Goal: Task Accomplishment & Management: Use online tool/utility

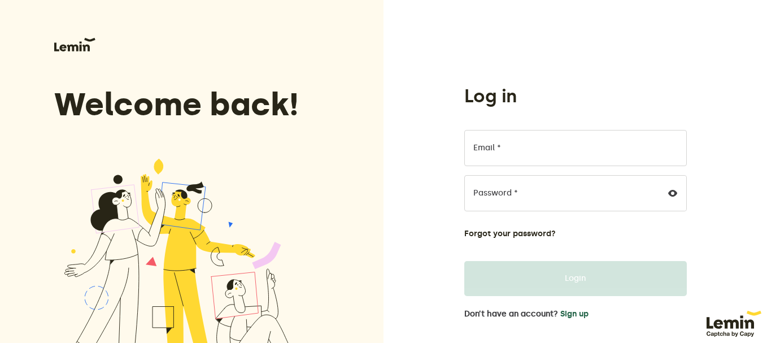
click at [568, 314] on button "Sign up" at bounding box center [574, 313] width 28 height 9
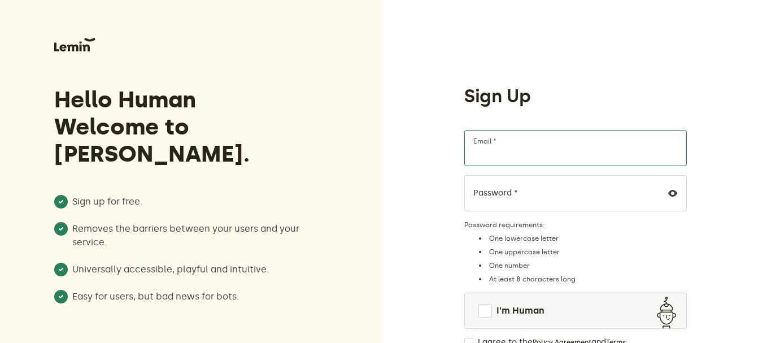
click at [570, 143] on input "Email *" at bounding box center [575, 148] width 222 height 36
type input "[EMAIL_ADDRESS][DOMAIN_NAME]"
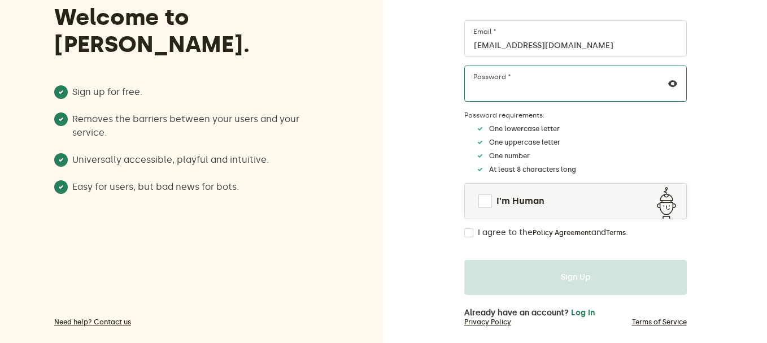
scroll to position [129, 0]
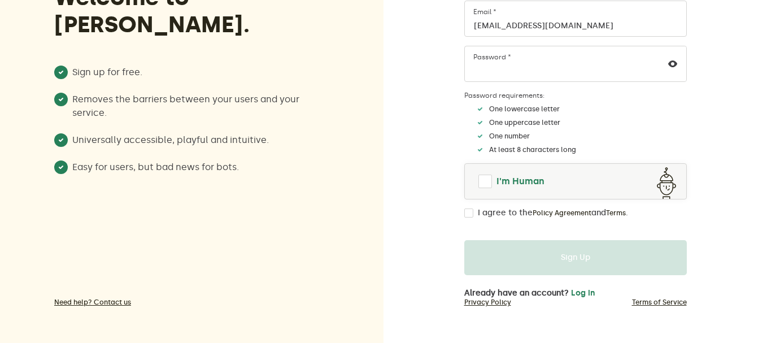
click at [486, 175] on span at bounding box center [485, 181] width 14 height 14
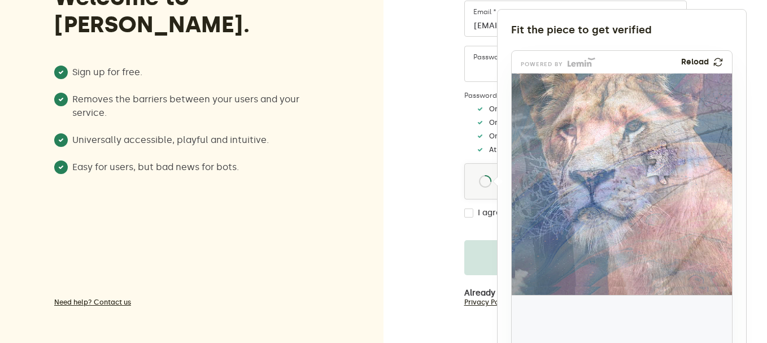
drag, startPoint x: 544, startPoint y: 328, endPoint x: 664, endPoint y: 159, distance: 207.4
click at [664, 159] on img at bounding box center [591, 236] width 365 height 221
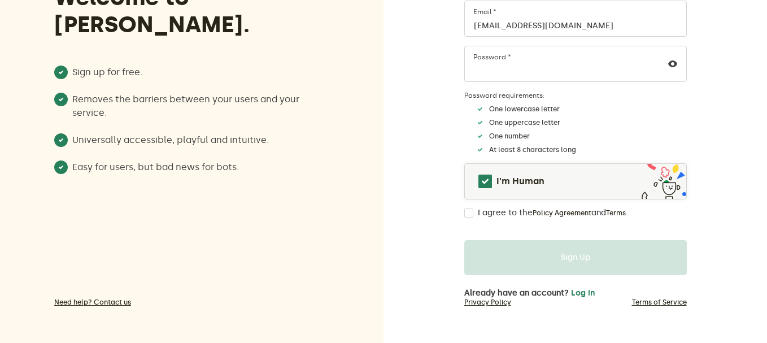
click at [483, 212] on label "I agree to the Policy Agreement and Terms ." at bounding box center [553, 212] width 150 height 9
click at [473, 212] on input "I agree to the Policy Agreement and Terms ." at bounding box center [468, 212] width 9 height 9
checkbox input "true"
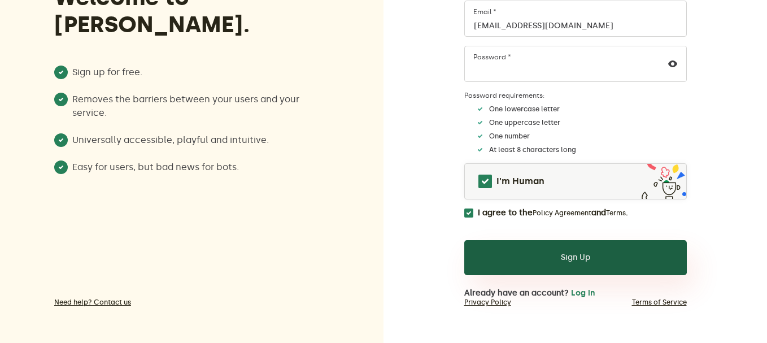
click at [486, 250] on button "Sign Up" at bounding box center [575, 257] width 222 height 35
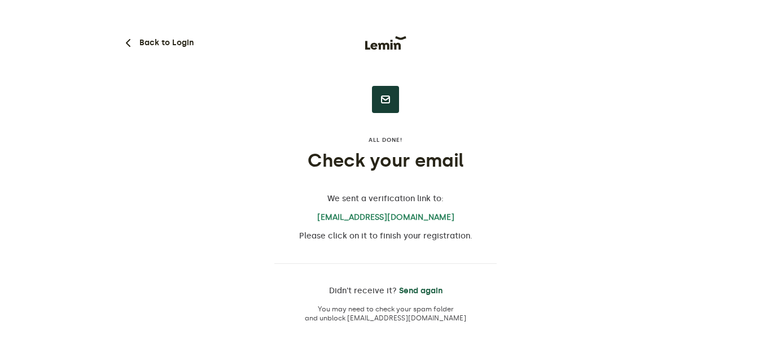
click at [413, 290] on button "Send again" at bounding box center [420, 290] width 43 height 9
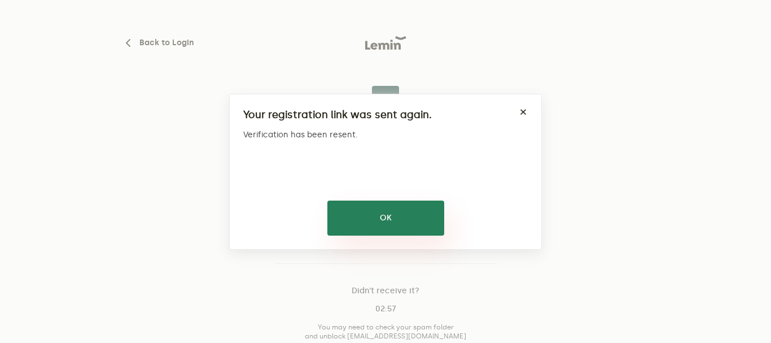
click at [406, 229] on button "OK" at bounding box center [386, 217] width 117 height 35
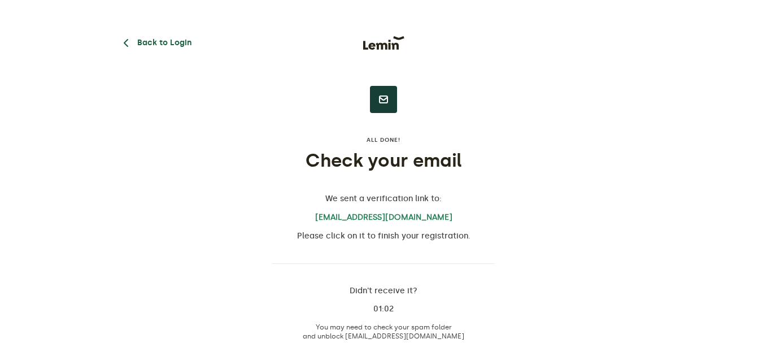
click at [170, 44] on button "Back to Login" at bounding box center [155, 43] width 72 height 14
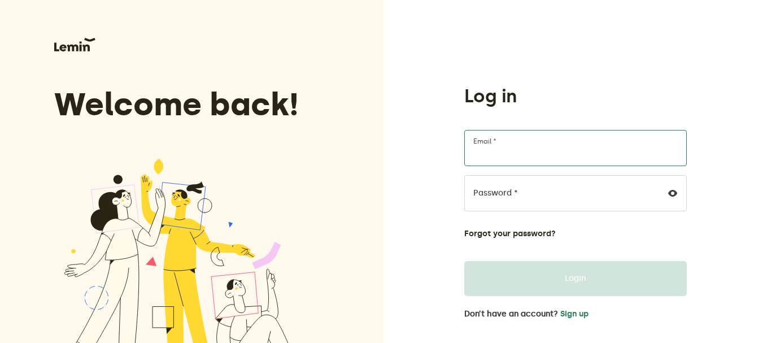
type input "[EMAIL_ADDRESS][DOMAIN_NAME]"
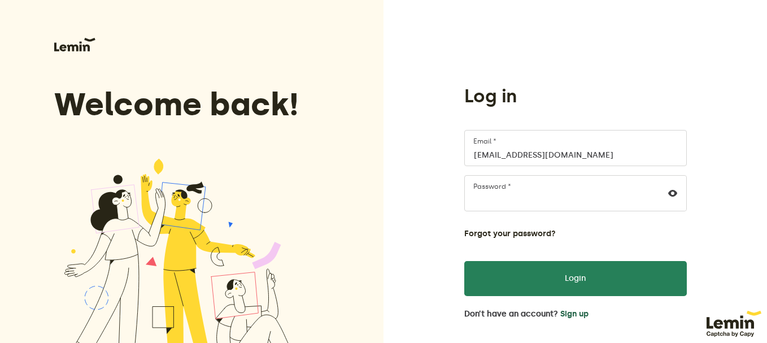
click at [564, 312] on button "Sign up" at bounding box center [574, 313] width 28 height 9
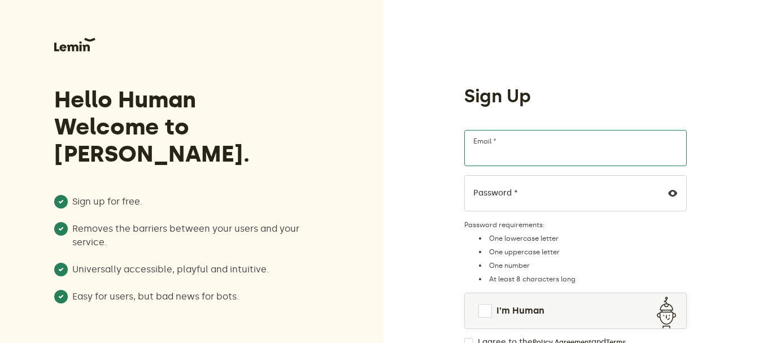
click at [514, 149] on input "Email *" at bounding box center [575, 148] width 222 height 36
type input "[EMAIL_ADDRESS][DOMAIN_NAME]"
click at [495, 313] on link "I'm Human" at bounding box center [575, 310] width 221 height 27
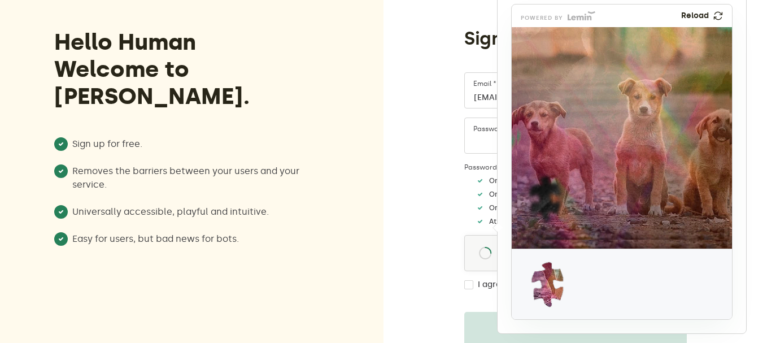
scroll to position [91, 0]
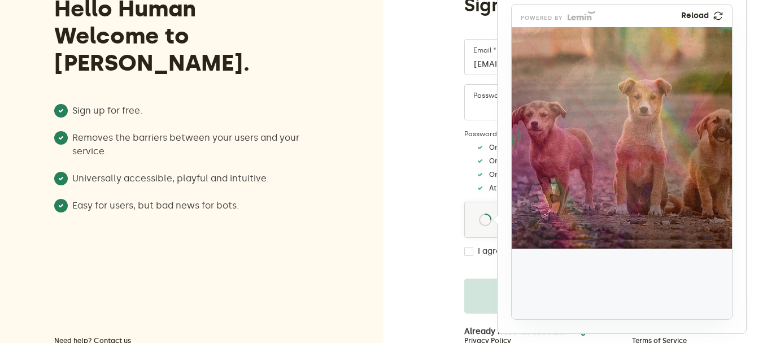
drag, startPoint x: 542, startPoint y: 281, endPoint x: 540, endPoint y: 195, distance: 85.3
click at [540, 195] on img at bounding box center [469, 273] width 365 height 221
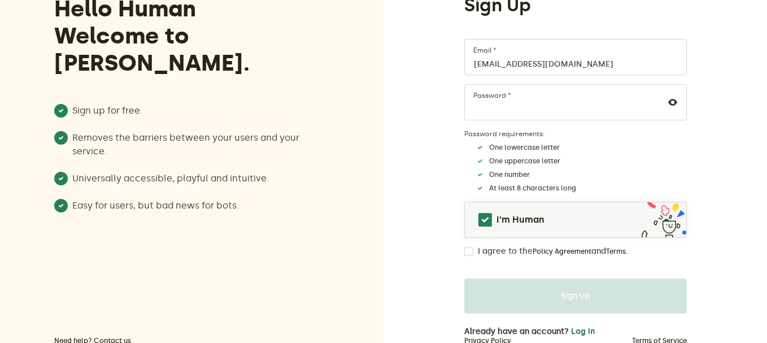
click at [467, 253] on input "I agree to the Policy Agreement and Terms ." at bounding box center [468, 251] width 9 height 9
checkbox input "true"
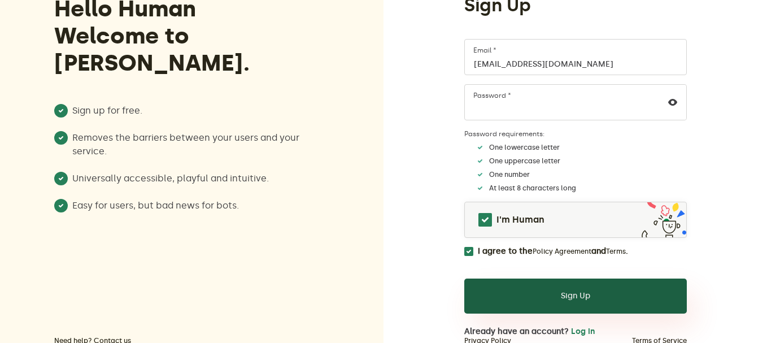
click at [504, 292] on button "Sign Up" at bounding box center [575, 295] width 222 height 35
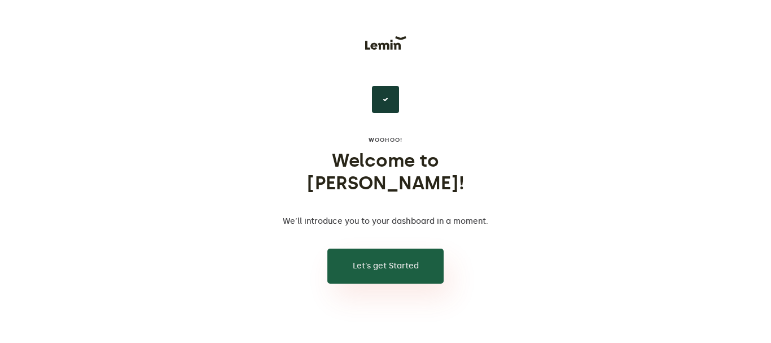
click at [368, 248] on button "Let’s get Started" at bounding box center [386, 265] width 116 height 35
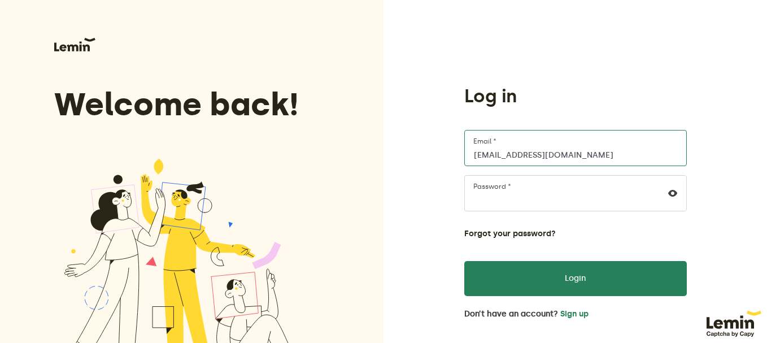
click at [546, 156] on input "[EMAIL_ADDRESS][DOMAIN_NAME]" at bounding box center [575, 148] width 222 height 36
click at [538, 153] on input "[EMAIL_ADDRESS][DOMAIN_NAME]" at bounding box center [575, 148] width 222 height 36
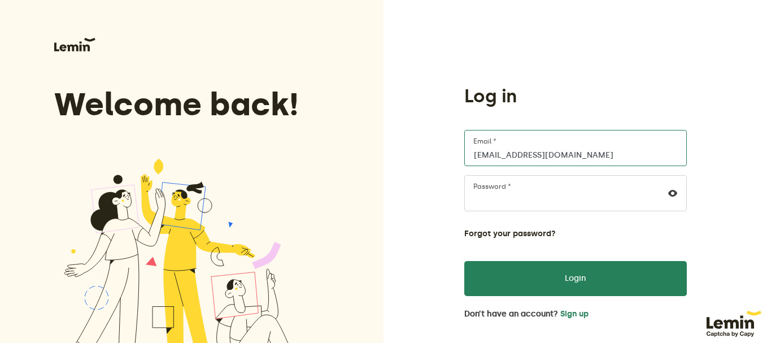
click at [538, 153] on input "[EMAIL_ADDRESS][DOMAIN_NAME]" at bounding box center [575, 148] width 222 height 36
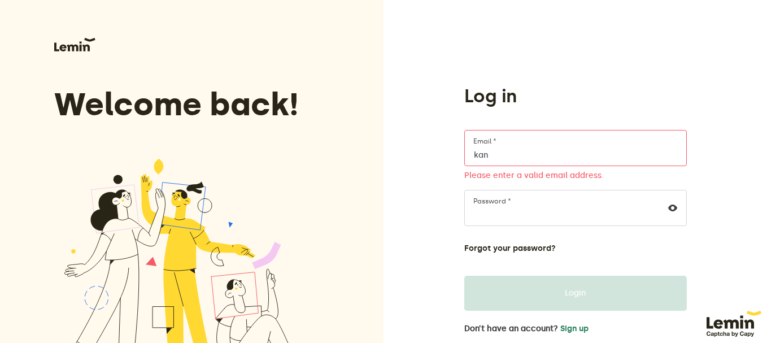
type input "[EMAIL_ADDRESS][DOMAIN_NAME]"
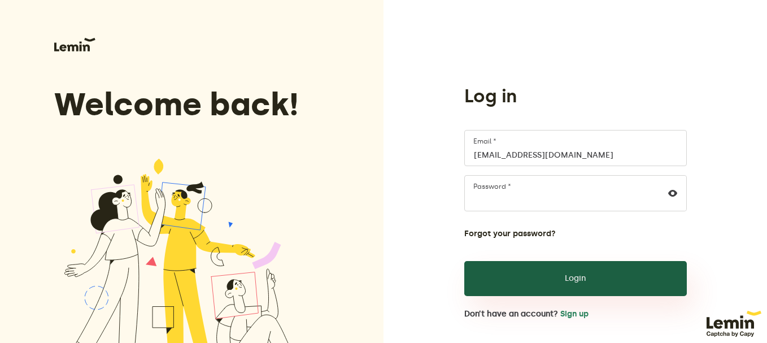
click at [519, 285] on button "Login" at bounding box center [575, 278] width 222 height 35
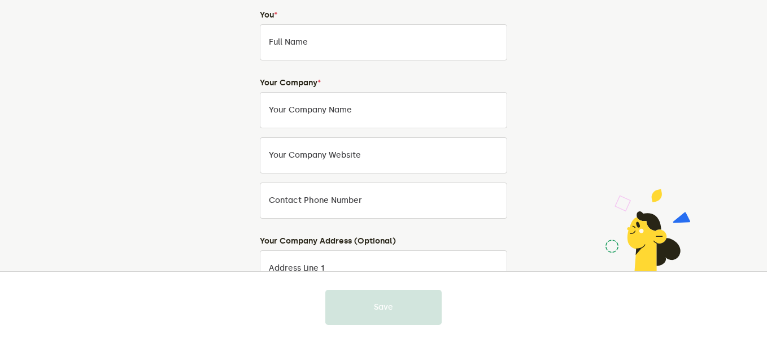
scroll to position [51, 0]
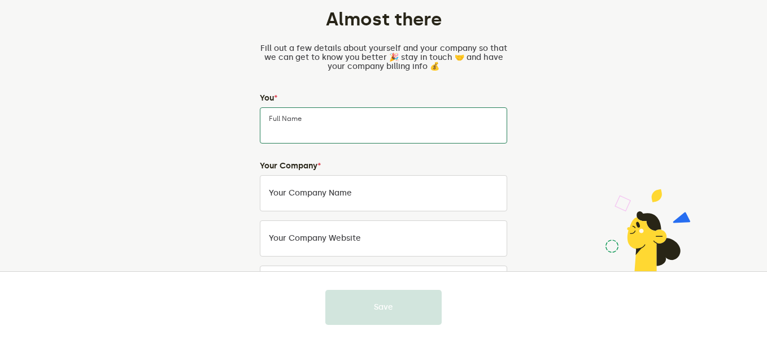
click at [430, 120] on input "Full Name" at bounding box center [383, 125] width 247 height 36
type input "KKM"
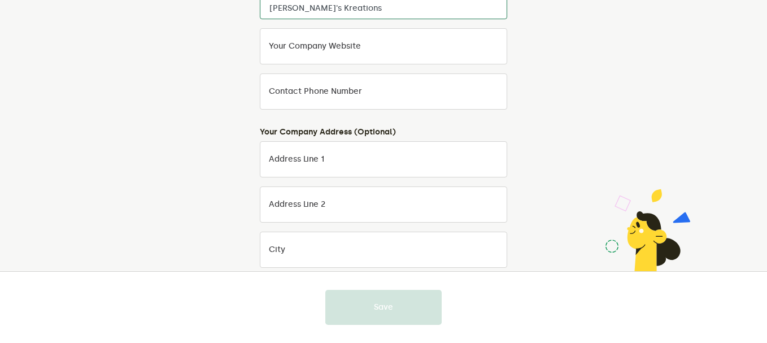
scroll to position [239, 0]
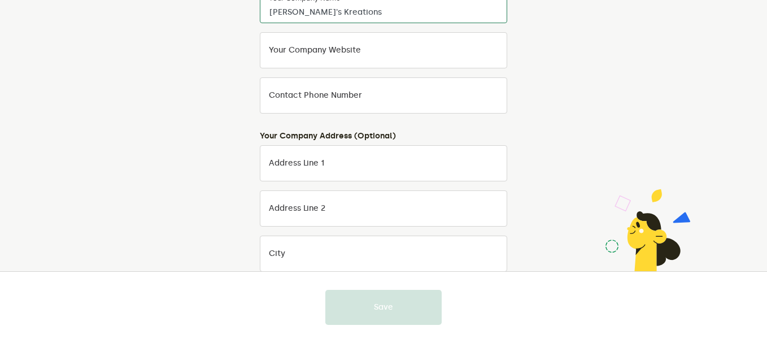
type input "Kanece's Kreations"
click at [581, 154] on div "Almost there Fill out a few details about yourself and your company so that we …" at bounding box center [383, 140] width 529 height 677
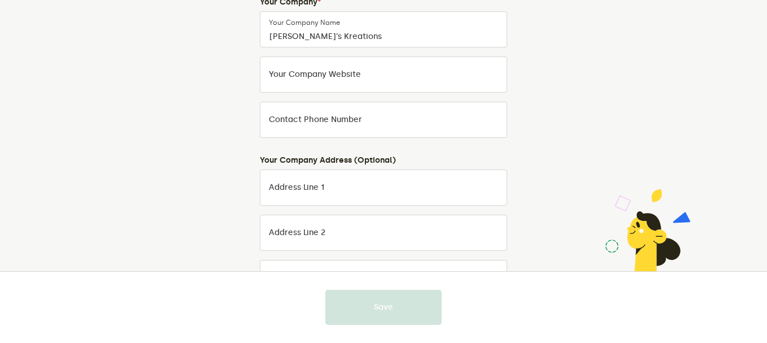
scroll to position [214, 0]
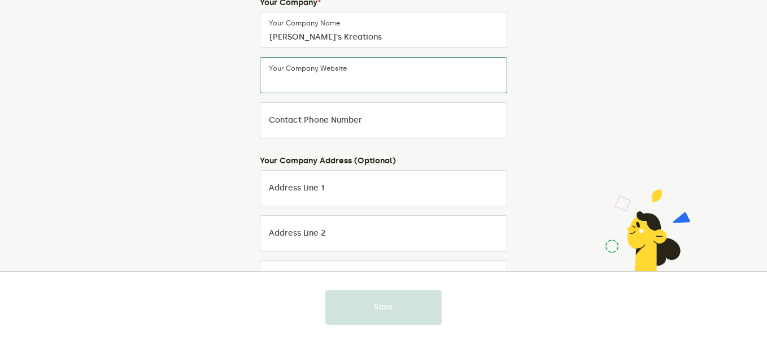
click at [475, 85] on input "Your company website" at bounding box center [383, 75] width 247 height 36
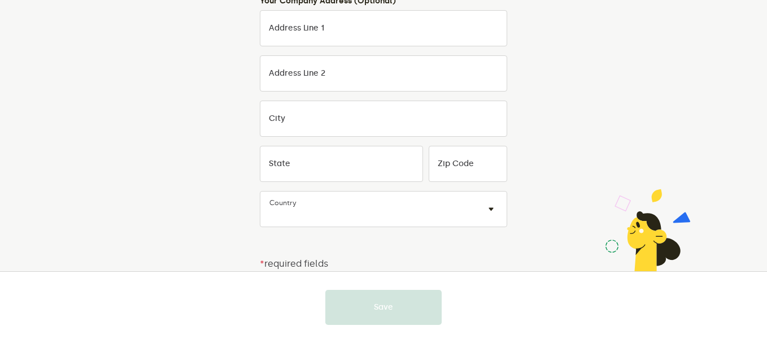
scroll to position [375, 0]
type input "www.kaneceskreations.com"
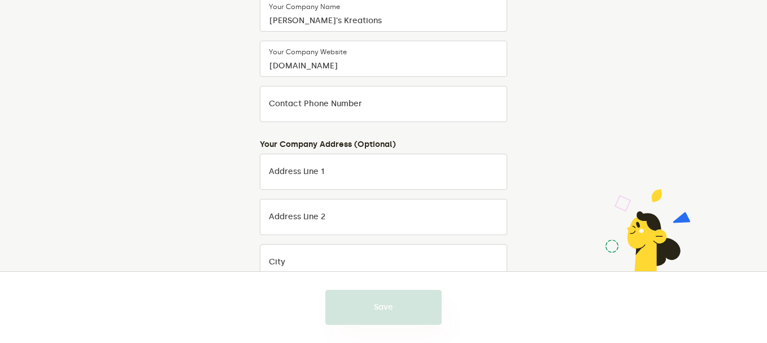
scroll to position [231, 0]
click at [469, 95] on input "Contact Phone Number" at bounding box center [383, 103] width 247 height 36
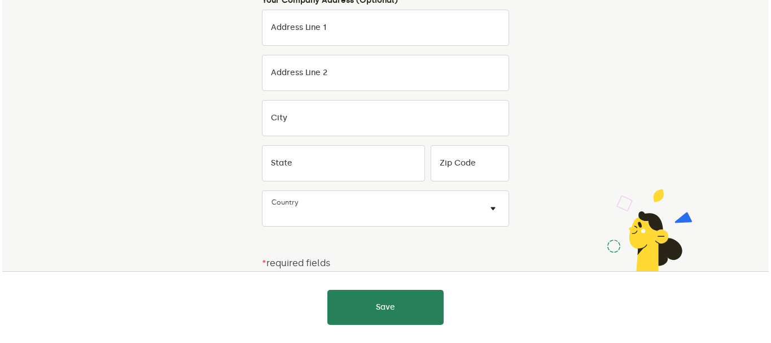
scroll to position [375, 0]
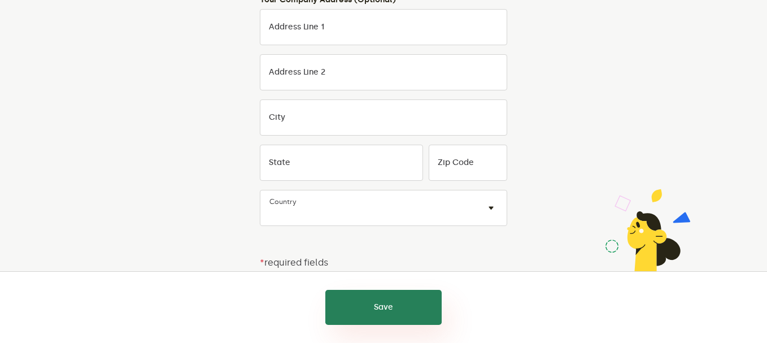
type input "9193489056"
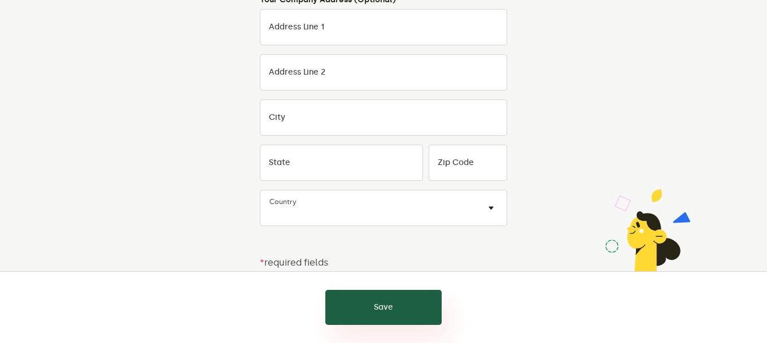
click at [388, 308] on button "Save" at bounding box center [383, 307] width 116 height 35
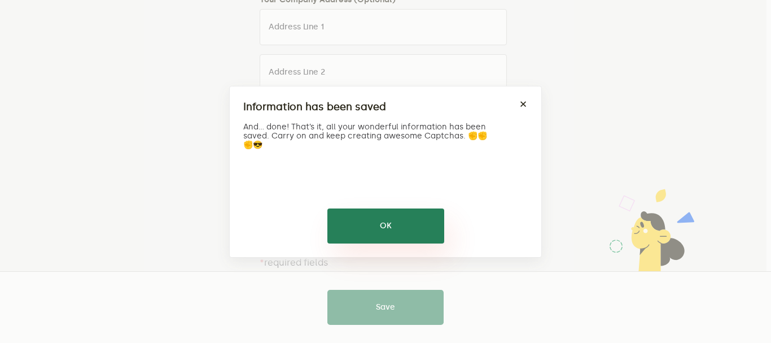
click at [392, 230] on button "OK" at bounding box center [386, 225] width 117 height 35
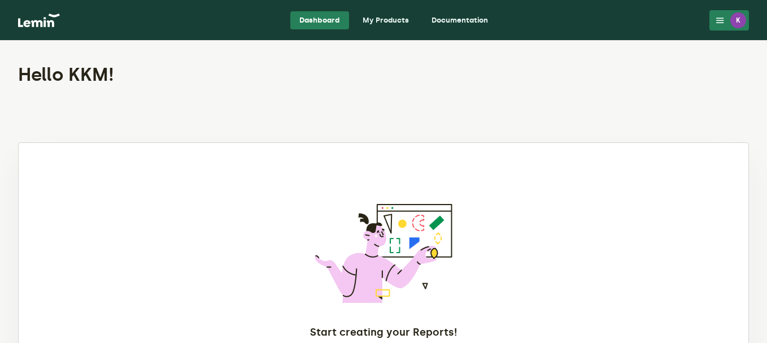
click at [732, 24] on div "K" at bounding box center [738, 20] width 16 height 16
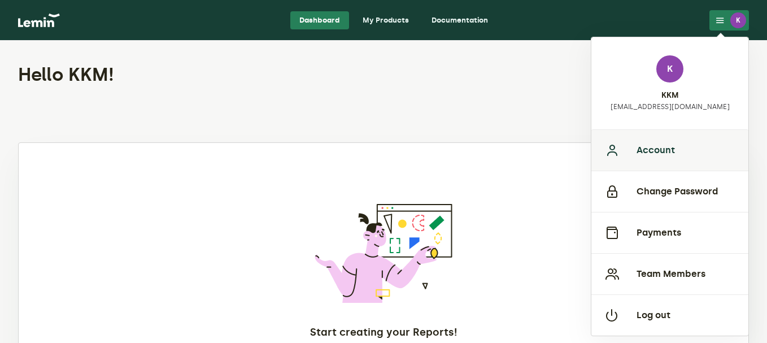
click at [661, 149] on button "Account" at bounding box center [669, 149] width 157 height 41
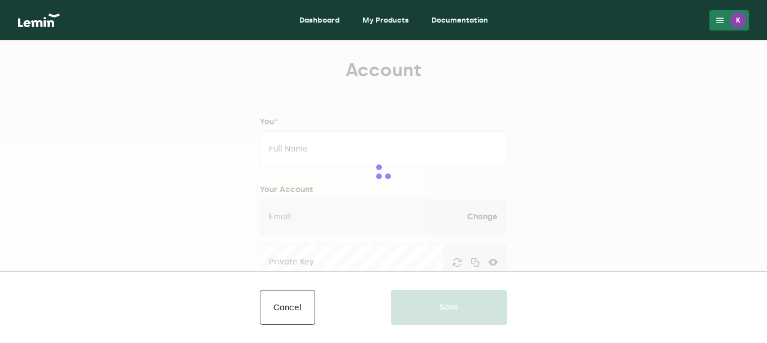
type input "KKM"
type input "[EMAIL_ADDRESS][DOMAIN_NAME]"
type input "Kanece's Kreations"
type input "www.kaneceskreations.com"
type input "9193489056"
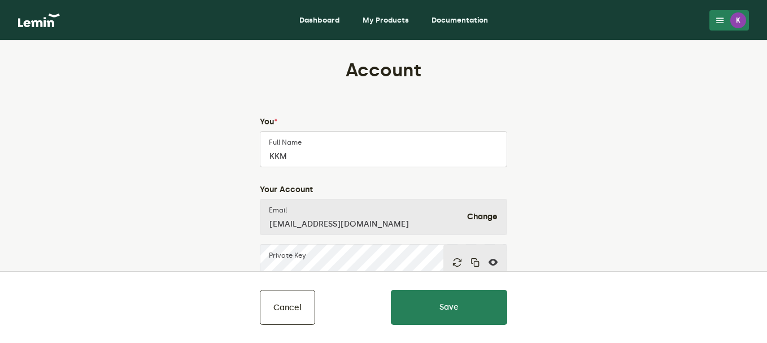
click at [723, 22] on icon at bounding box center [719, 20] width 9 height 9
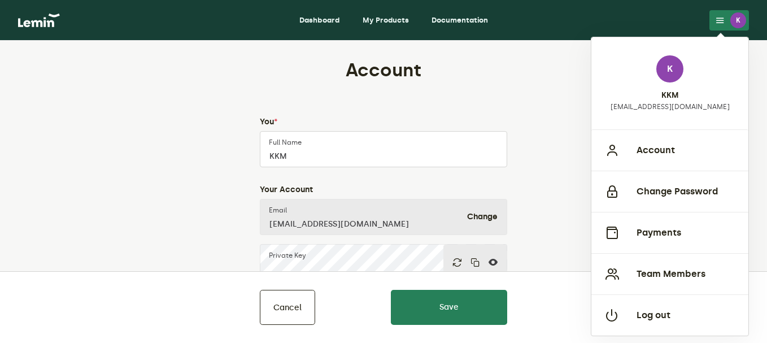
click at [342, 12] on link "Dashboard" at bounding box center [319, 20] width 59 height 18
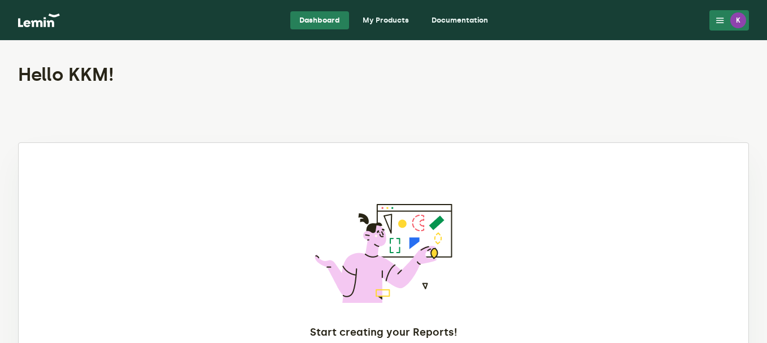
click at [483, 20] on link "Documentation" at bounding box center [459, 20] width 75 height 18
click at [469, 15] on link "Documentation" at bounding box center [459, 20] width 75 height 18
click at [390, 18] on link "My Products" at bounding box center [386, 20] width 64 height 18
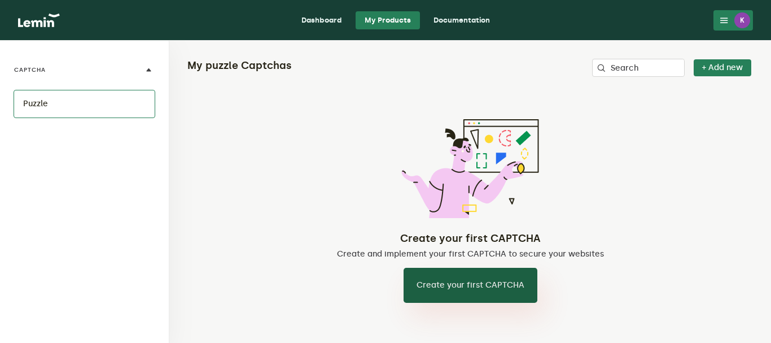
click at [430, 285] on button "Create your first CAPTCHA" at bounding box center [471, 285] width 134 height 35
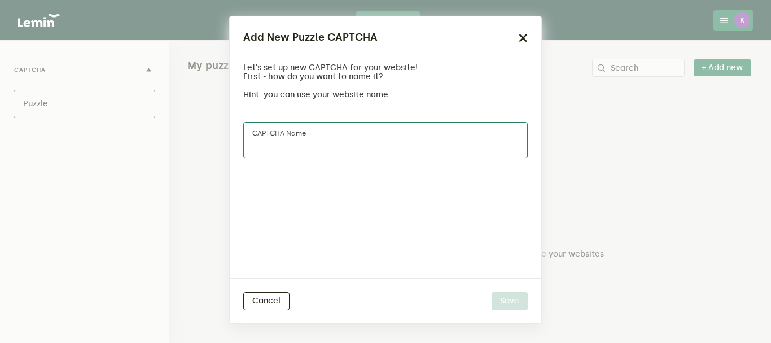
click at [386, 136] on input "CAPTCHA name" at bounding box center [385, 140] width 285 height 36
type input "Checkout"
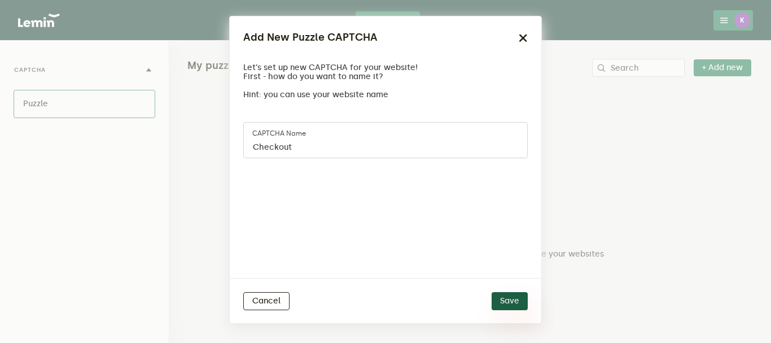
click at [507, 300] on button "Save" at bounding box center [510, 301] width 36 height 18
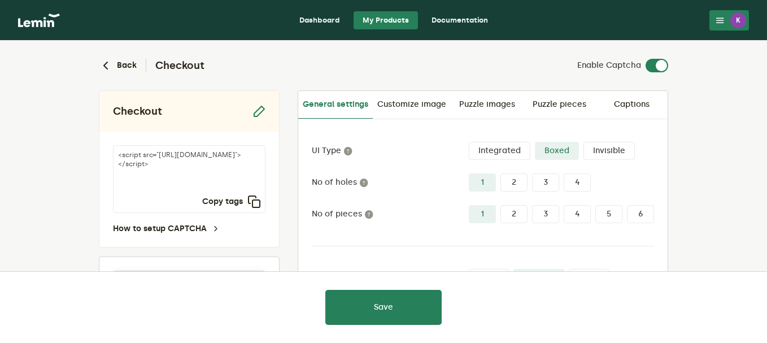
click at [508, 159] on label "Integrated" at bounding box center [500, 151] width 62 height 18
click at [469, 142] on input "Integrated" at bounding box center [469, 142] width 0 height 0
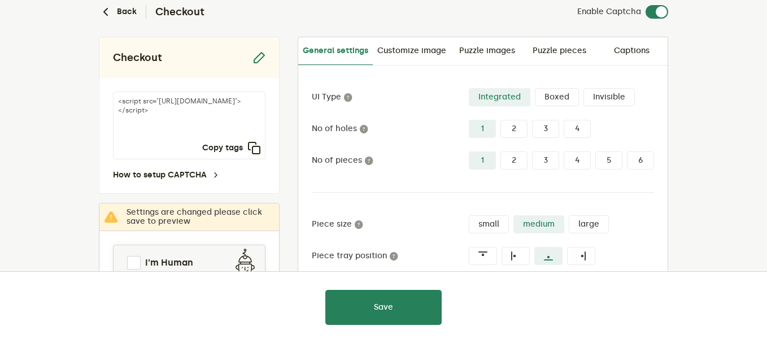
scroll to position [46, 0]
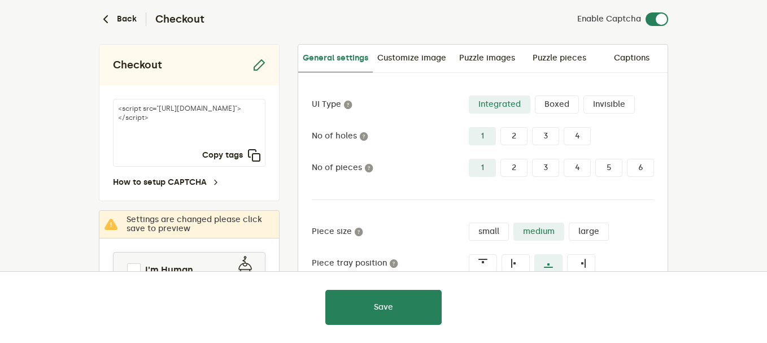
click at [557, 108] on label "Boxed" at bounding box center [557, 104] width 44 height 18
click at [535, 95] on input "Boxed" at bounding box center [535, 95] width 0 height 0
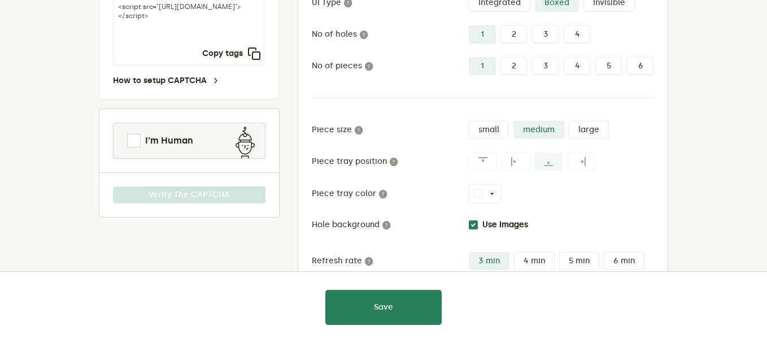
scroll to position [155, 0]
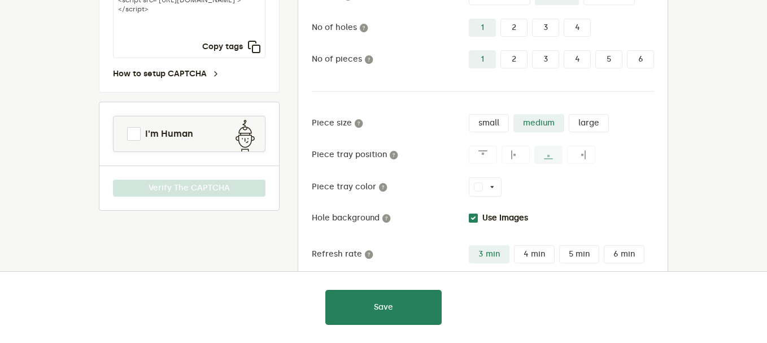
click at [523, 30] on label "2" at bounding box center [513, 28] width 27 height 18
click at [500, 19] on input "2" at bounding box center [500, 19] width 0 height 0
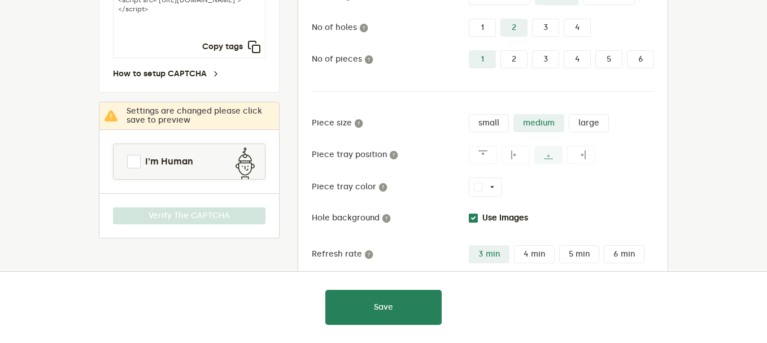
click at [523, 30] on label "2" at bounding box center [513, 28] width 27 height 18
click at [500, 19] on input "2" at bounding box center [500, 19] width 0 height 0
click at [483, 27] on label "1" at bounding box center [482, 28] width 27 height 18
click at [469, 19] on input "1" at bounding box center [469, 19] width 0 height 0
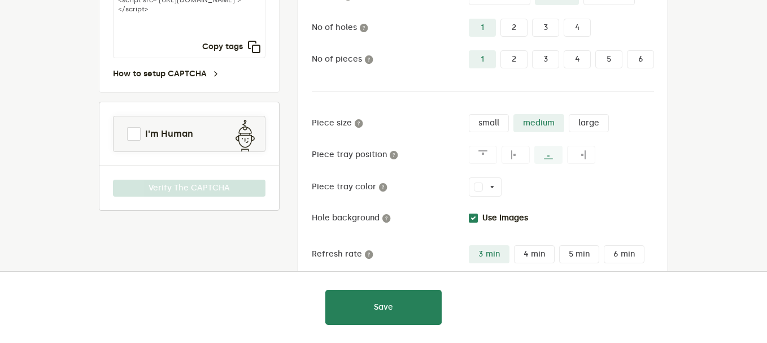
click at [508, 27] on label "2" at bounding box center [513, 28] width 27 height 18
click at [500, 19] on input "2" at bounding box center [500, 19] width 0 height 0
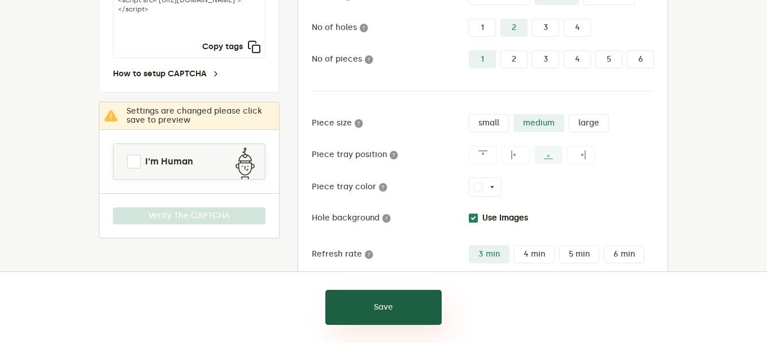
click at [381, 303] on button "Save" at bounding box center [383, 307] width 116 height 35
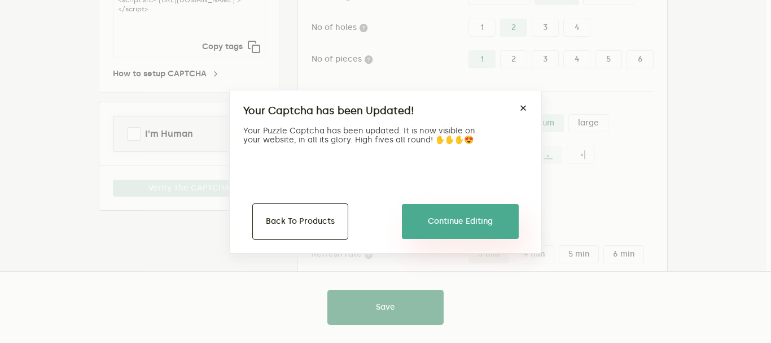
click at [479, 206] on button "Continue Editing" at bounding box center [460, 221] width 117 height 35
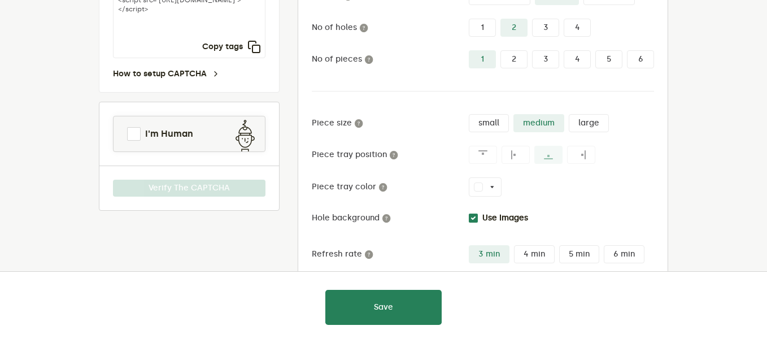
click at [490, 30] on label "1" at bounding box center [482, 28] width 27 height 18
click at [469, 19] on input "1" at bounding box center [469, 19] width 0 height 0
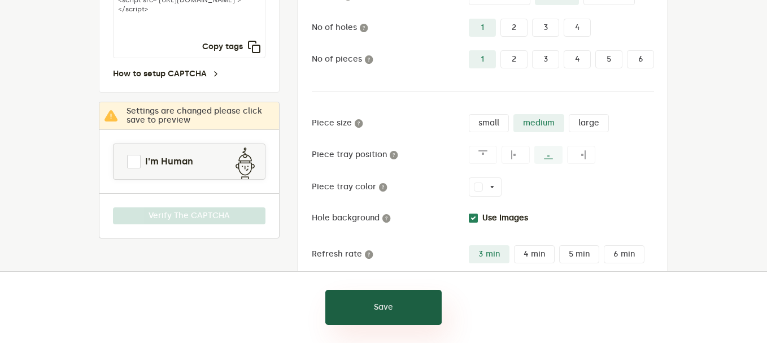
click at [395, 297] on button "Save" at bounding box center [383, 307] width 116 height 35
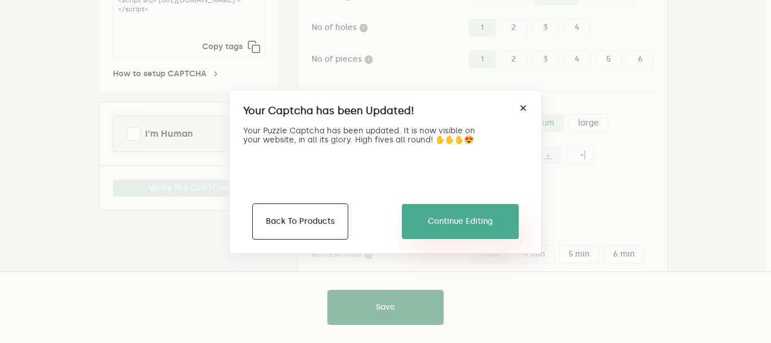
click at [482, 217] on button "Continue Editing" at bounding box center [460, 221] width 117 height 35
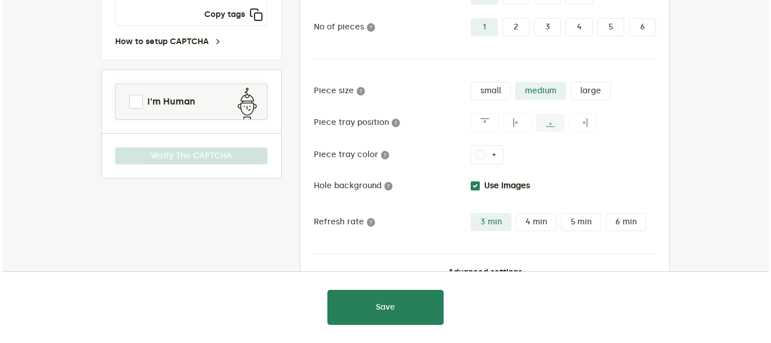
scroll to position [225, 0]
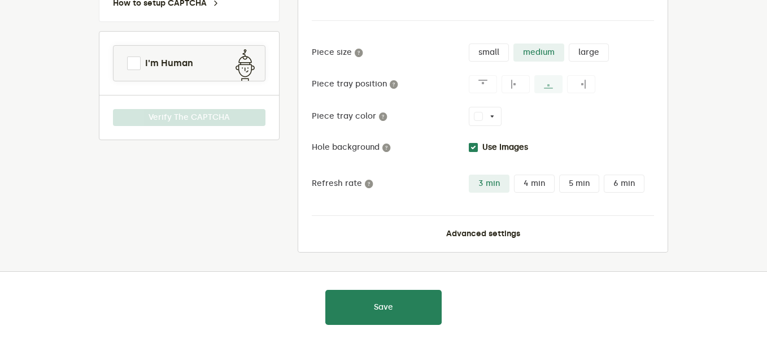
click at [511, 240] on div "UI Type Integrated Boxed Invisible No of holes 1 2 3 4 No of pieces 1 2 3 4 5 6…" at bounding box center [482, 73] width 369 height 358
click at [501, 234] on button "Advanced settings" at bounding box center [483, 233] width 74 height 9
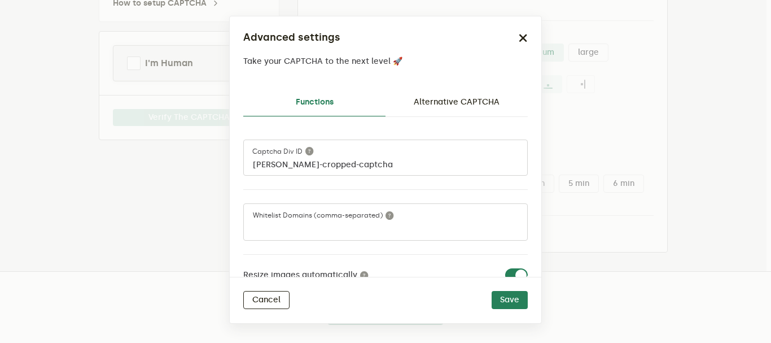
drag, startPoint x: 528, startPoint y: 150, endPoint x: 531, endPoint y: 187, distance: 37.4
click at [531, 187] on div "Functions Alternative CAPTCHA lemin-cropped-captcha Captcha div ID Whitelist Do…" at bounding box center [386, 178] width 312 height 197
click at [523, 204] on div "lemin-cropped-captcha Captcha div ID Whitelist Domains (comma-separated) Resize…" at bounding box center [385, 197] width 285 height 160
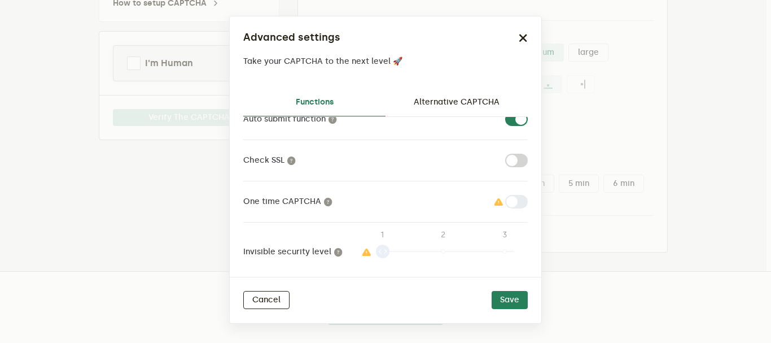
scroll to position [211, 0]
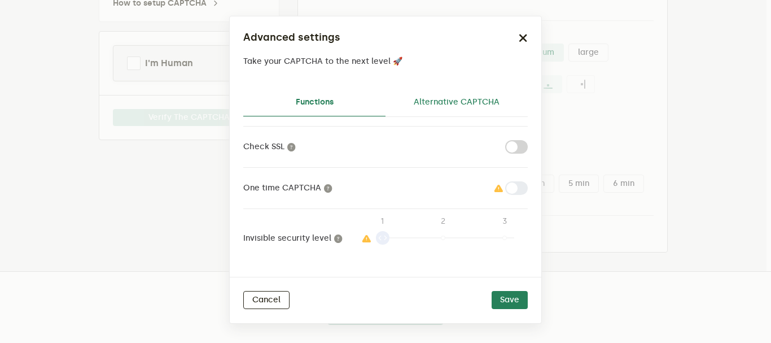
click at [488, 105] on link "Alternative CAPTCHA" at bounding box center [457, 102] width 142 height 27
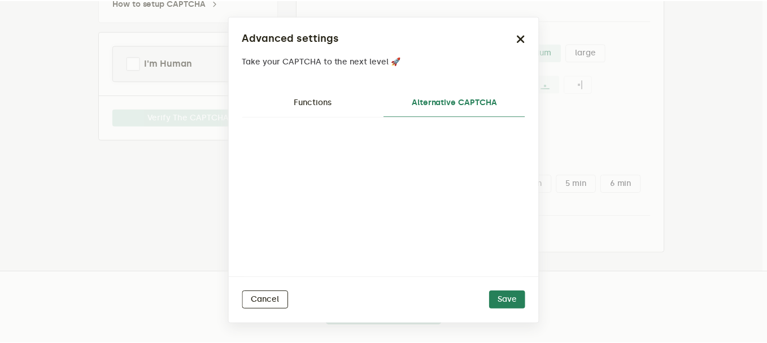
scroll to position [7, 0]
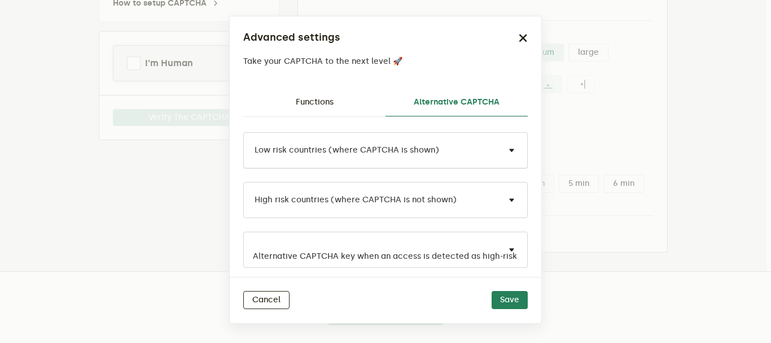
click at [505, 146] on span at bounding box center [512, 150] width 14 height 14
click at [505, 151] on span at bounding box center [512, 150] width 14 height 14
click at [521, 299] on button "Save" at bounding box center [510, 300] width 36 height 18
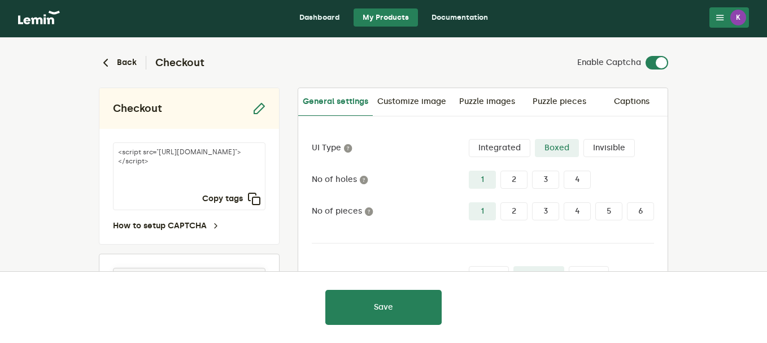
scroll to position [0, 0]
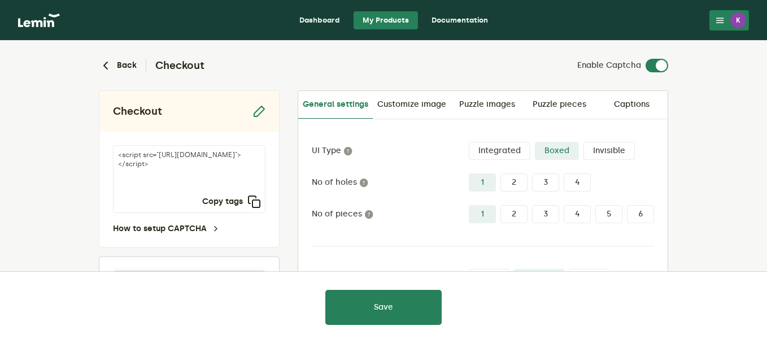
click at [322, 24] on link "Dashboard" at bounding box center [319, 20] width 59 height 18
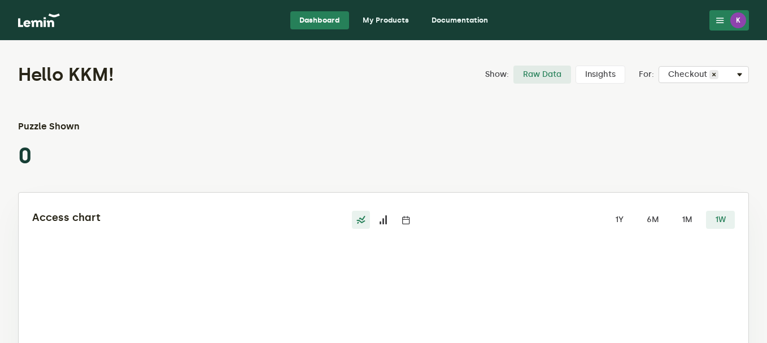
click at [721, 23] on icon at bounding box center [719, 20] width 9 height 9
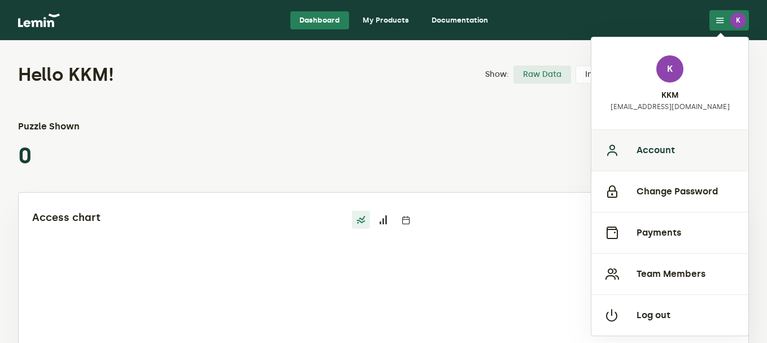
click at [659, 144] on button "Account" at bounding box center [669, 149] width 157 height 41
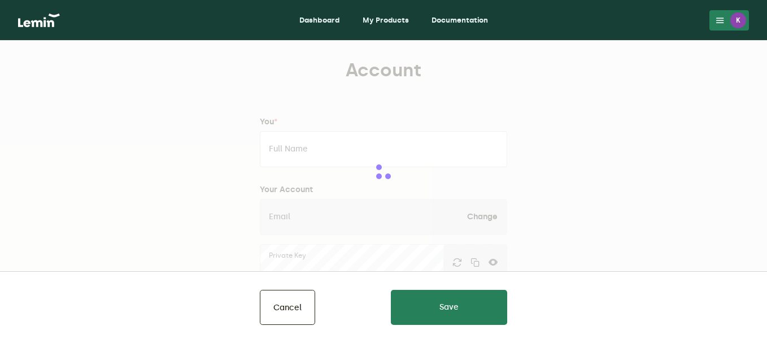
type input "KKM"
type input "[EMAIL_ADDRESS][DOMAIN_NAME]"
type input "[PERSON_NAME]'s Kreations"
type input "[DOMAIN_NAME]"
type input "9193489056"
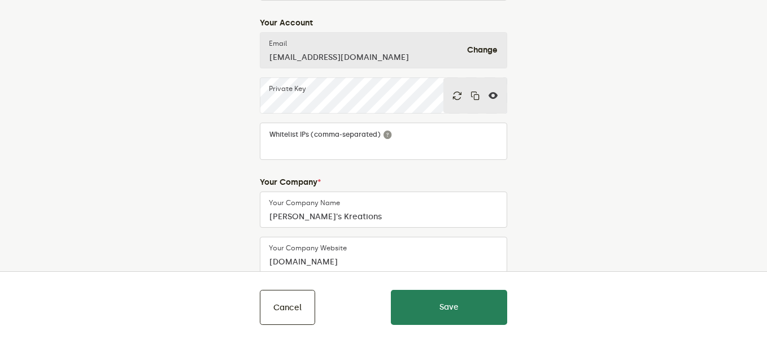
scroll to position [164, 0]
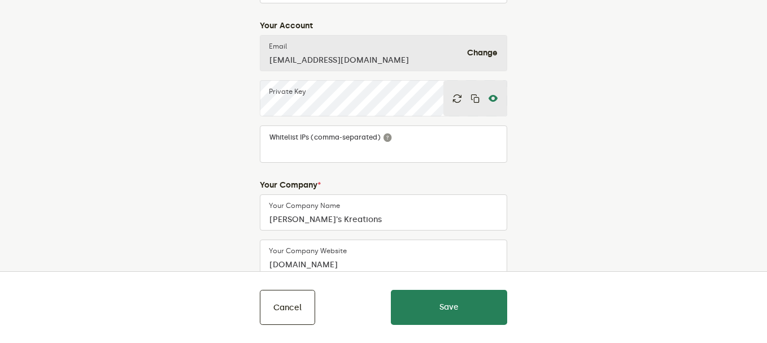
click at [494, 95] on icon at bounding box center [492, 98] width 9 height 9
click at [473, 99] on icon "button" at bounding box center [474, 98] width 9 height 9
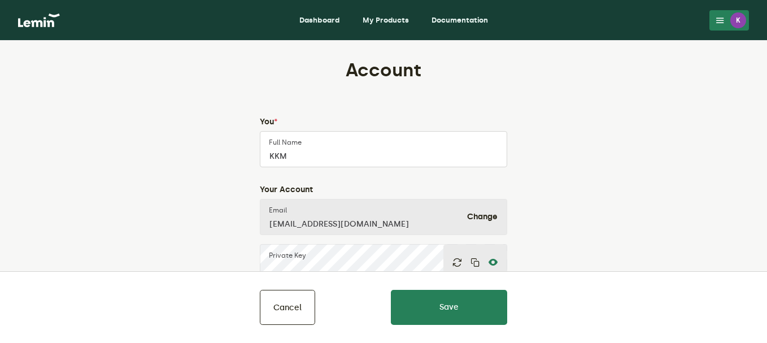
click at [307, 20] on link "Dashboard" at bounding box center [319, 20] width 59 height 18
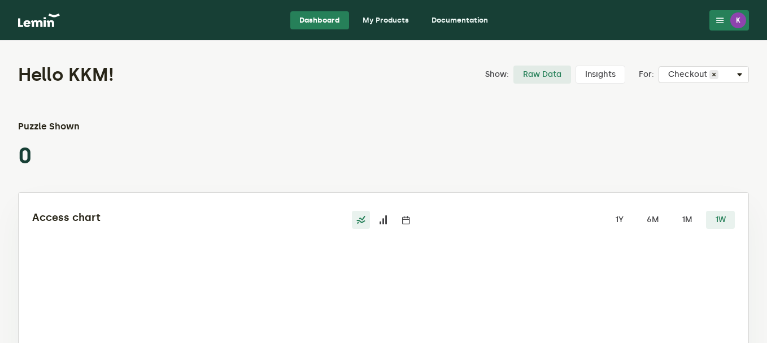
click at [404, 18] on link "My Products" at bounding box center [386, 20] width 64 height 18
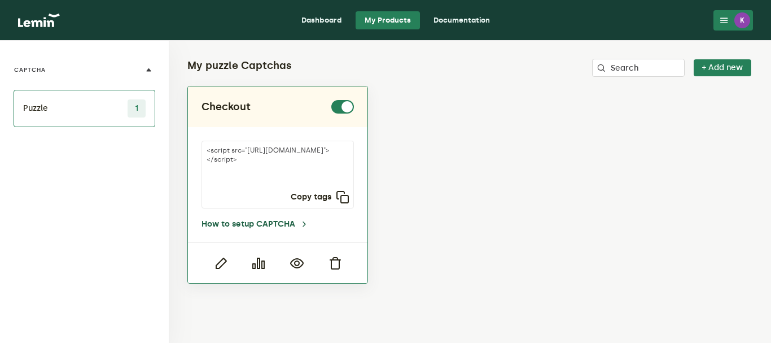
click at [268, 226] on link "How to setup CAPTCHA" at bounding box center [255, 224] width 107 height 9
click at [294, 262] on icon "button" at bounding box center [297, 263] width 14 height 14
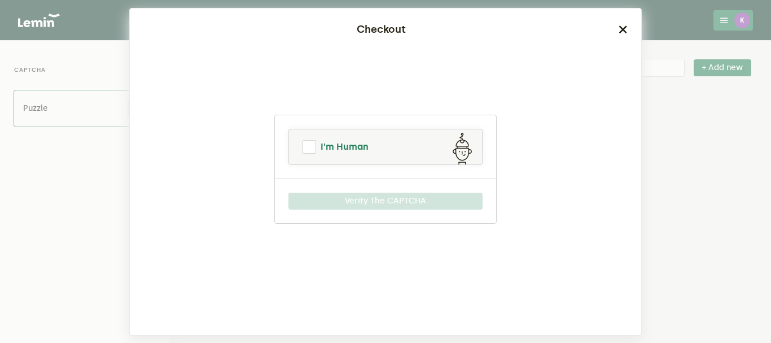
click at [302, 150] on link "I'm Human" at bounding box center [385, 146] width 193 height 27
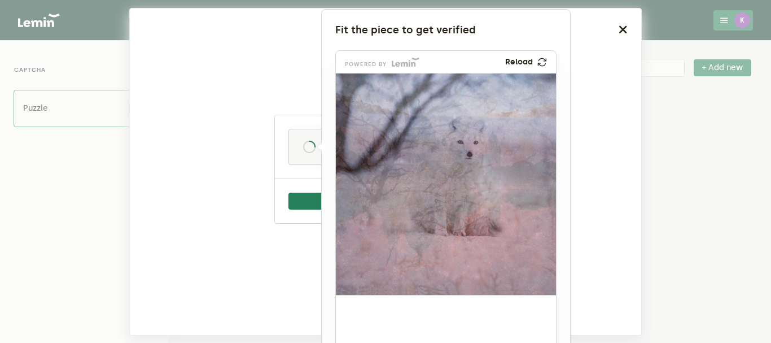
drag, startPoint x: 377, startPoint y: 329, endPoint x: 451, endPoint y: 211, distance: 139.6
click at [451, 211] on img at bounding box center [371, 286] width 365 height 221
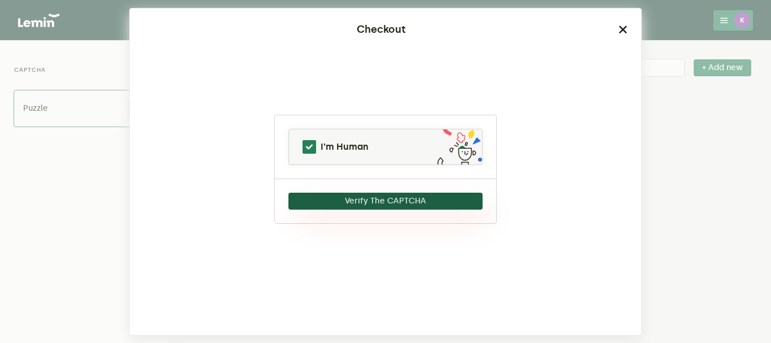
click at [448, 204] on button "Verify The CAPTCHA" at bounding box center [386, 201] width 194 height 17
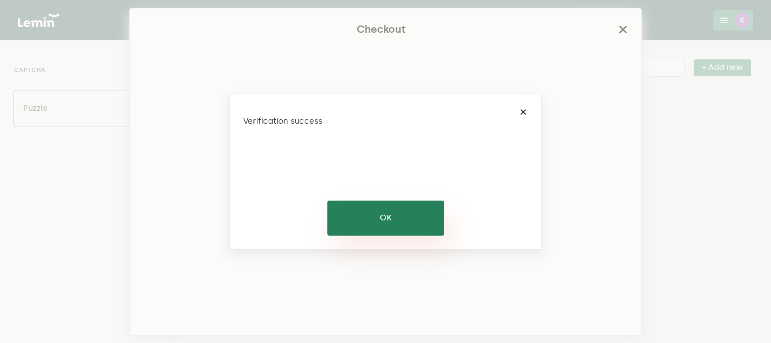
click at [422, 215] on button "OK" at bounding box center [386, 217] width 117 height 35
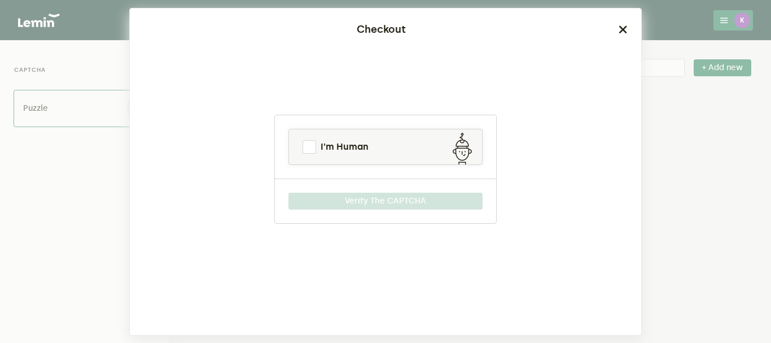
click at [619, 37] on div "Checkout" at bounding box center [385, 29] width 485 height 15
drag, startPoint x: 621, startPoint y: 32, endPoint x: 258, endPoint y: 365, distance: 492.4
click at [258, 342] on html "Dashboard My Products Documentation K K KKM kanecekreations@gmail.com Account C…" at bounding box center [385, 171] width 771 height 343
click at [629, 33] on div "Checkout" at bounding box center [386, 29] width 512 height 42
click at [626, 29] on icon "button" at bounding box center [623, 29] width 9 height 9
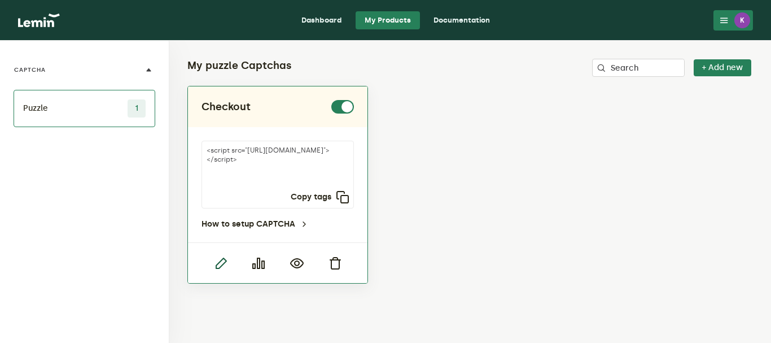
click at [222, 264] on icon "button" at bounding box center [221, 263] width 14 height 14
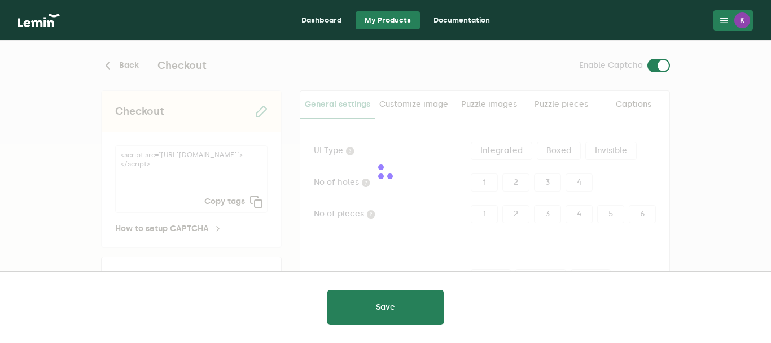
type input "white"
checkbox input "true"
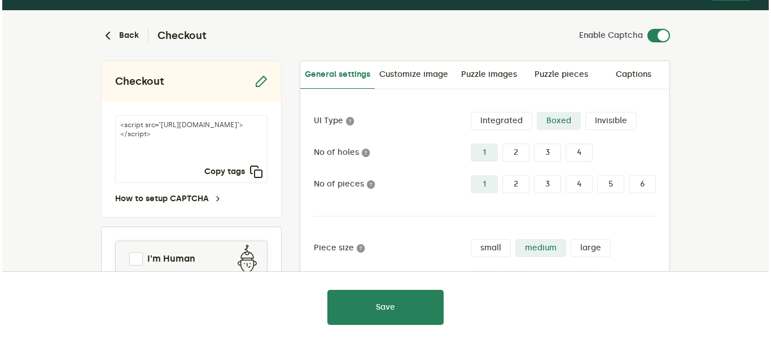
scroll to position [225, 0]
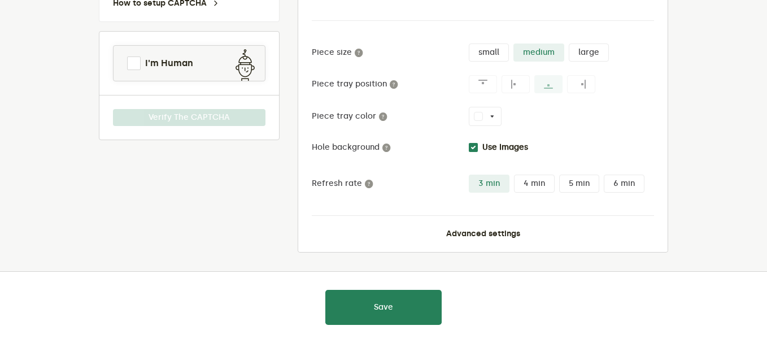
click at [536, 232] on div "Advanced settings" at bounding box center [483, 233] width 342 height 9
click at [487, 230] on button "Advanced settings" at bounding box center [483, 233] width 74 height 9
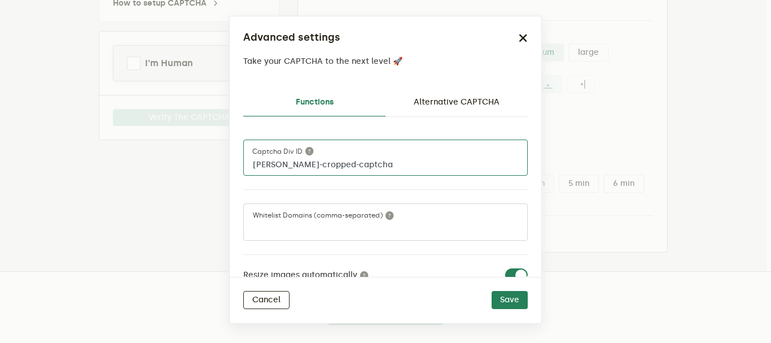
drag, startPoint x: 378, startPoint y: 163, endPoint x: 230, endPoint y: 160, distance: 148.0
click at [230, 160] on div "Functions Alternative CAPTCHA lemin-cropped-captcha Captcha div ID Whitelist Do…" at bounding box center [386, 178] width 312 height 197
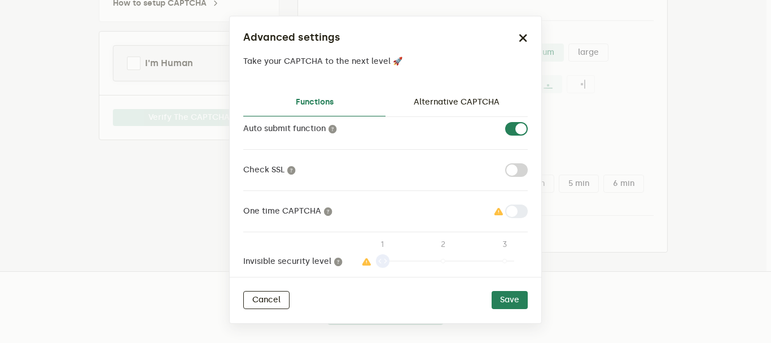
scroll to position [200, 0]
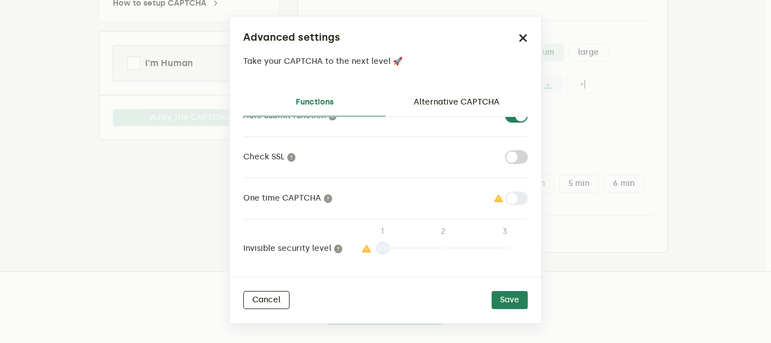
drag, startPoint x: 379, startPoint y: 250, endPoint x: 407, endPoint y: 249, distance: 28.2
click at [407, 249] on div "1 1 2 3" at bounding box center [438, 249] width 158 height 32
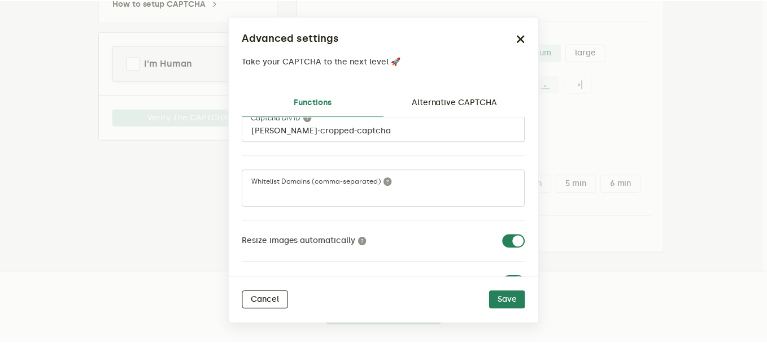
scroll to position [0, 0]
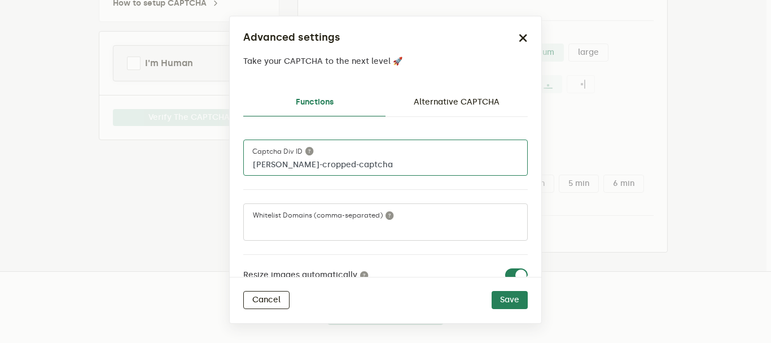
click at [403, 168] on input "lemin-cropped-captcha" at bounding box center [385, 157] width 285 height 36
click at [469, 101] on link "Alternative CAPTCHA" at bounding box center [457, 102] width 142 height 27
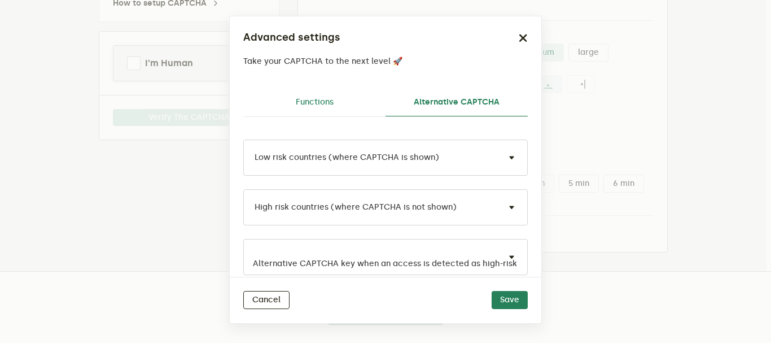
click at [343, 102] on link "Functions" at bounding box center [314, 102] width 142 height 27
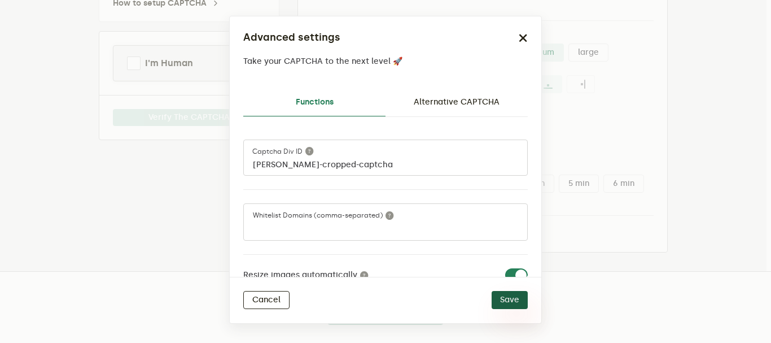
click at [512, 302] on button "Save" at bounding box center [510, 300] width 36 height 18
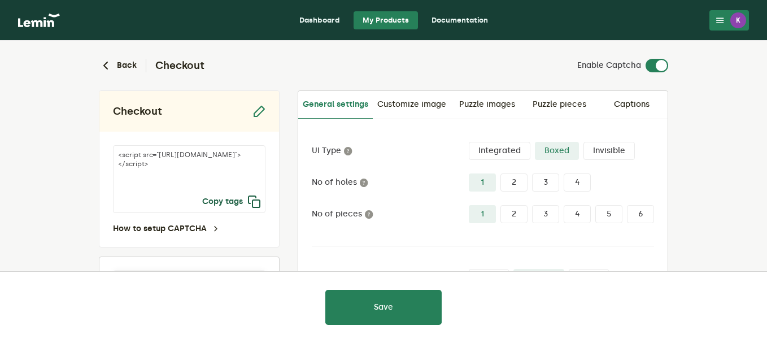
click at [258, 200] on icon "button" at bounding box center [254, 202] width 14 height 14
click at [322, 15] on link "Dashboard" at bounding box center [319, 20] width 59 height 18
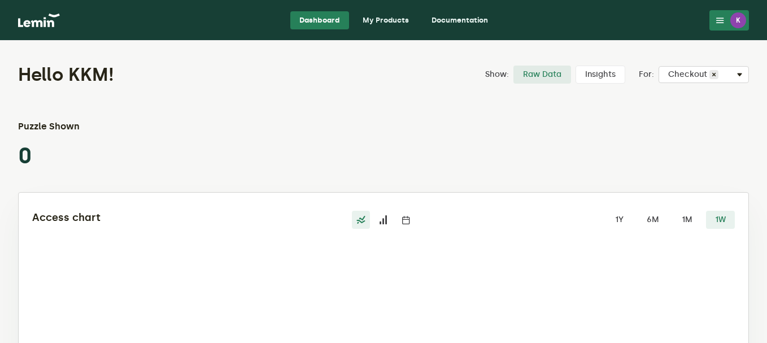
click at [726, 21] on button "K" at bounding box center [729, 20] width 40 height 20
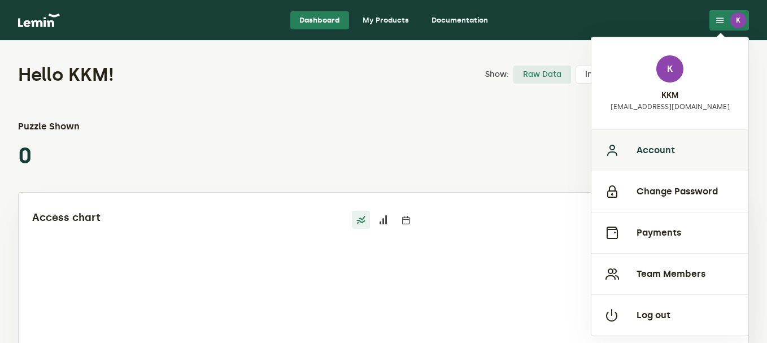
click at [648, 154] on button "Account" at bounding box center [669, 149] width 157 height 41
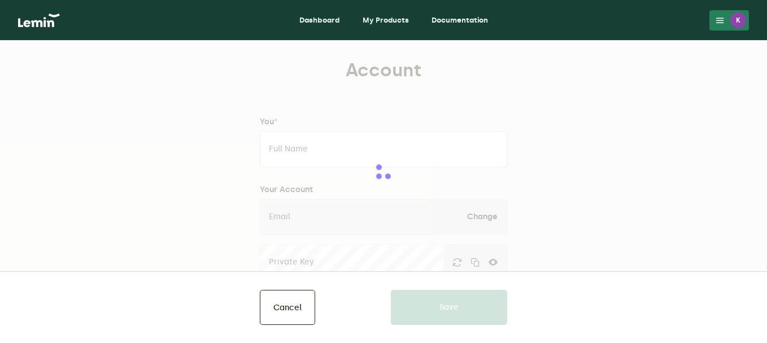
type input "KKM"
type input "[EMAIL_ADDRESS][DOMAIN_NAME]"
type input "Kanece's Kreations"
type input "www.kaneceskreations.com"
type input "9193489056"
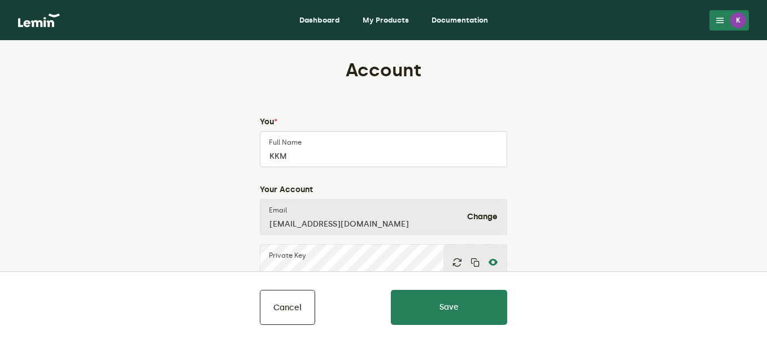
click at [492, 263] on icon at bounding box center [492, 262] width 9 height 9
click at [478, 263] on icon "button" at bounding box center [474, 262] width 9 height 9
click at [390, 25] on link "My Products" at bounding box center [386, 20] width 64 height 18
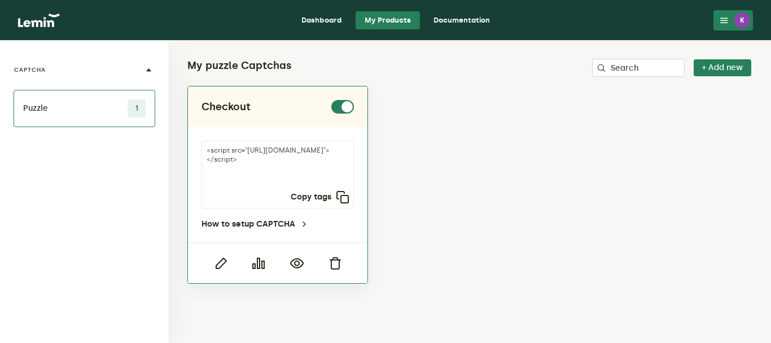
click at [213, 264] on div at bounding box center [221, 262] width 38 height 13
click at [261, 265] on icon "button" at bounding box center [259, 263] width 14 height 14
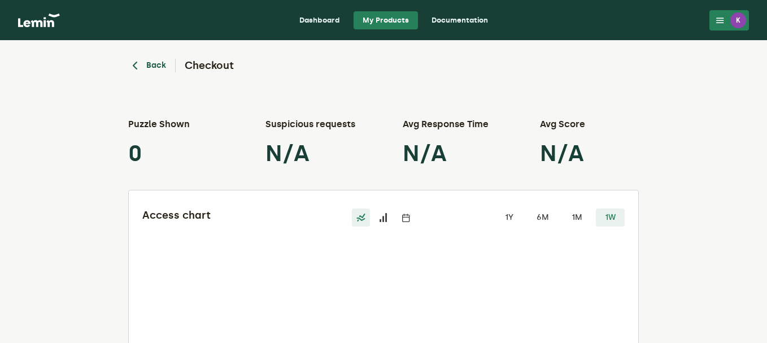
click at [149, 68] on button "Back" at bounding box center [147, 66] width 38 height 14
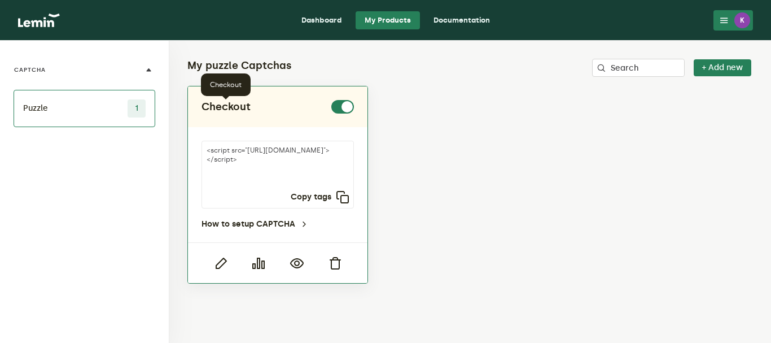
click at [230, 103] on h2 "Checkout" at bounding box center [226, 107] width 49 height 14
click at [223, 256] on icon "button" at bounding box center [221, 263] width 14 height 14
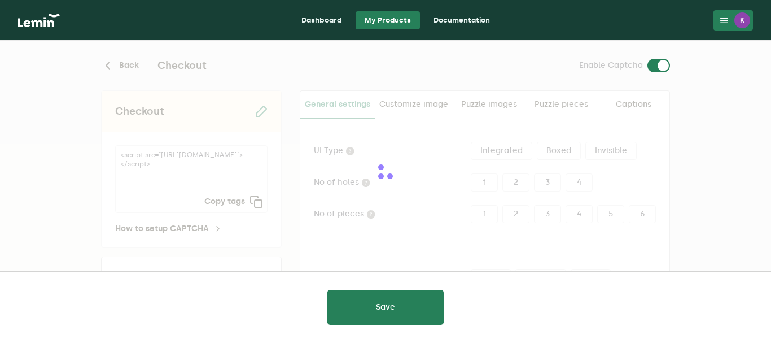
type input "white"
checkbox input "true"
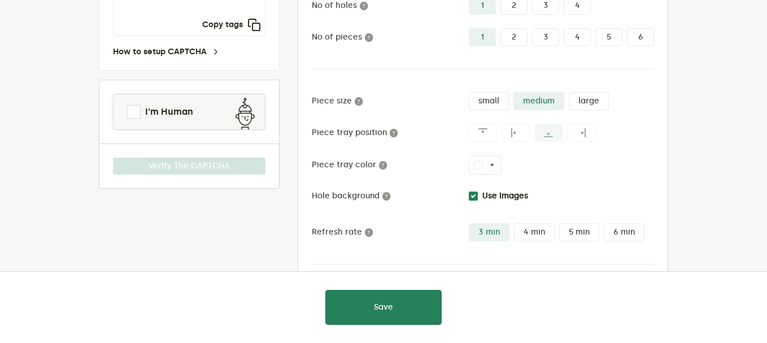
scroll to position [225, 0]
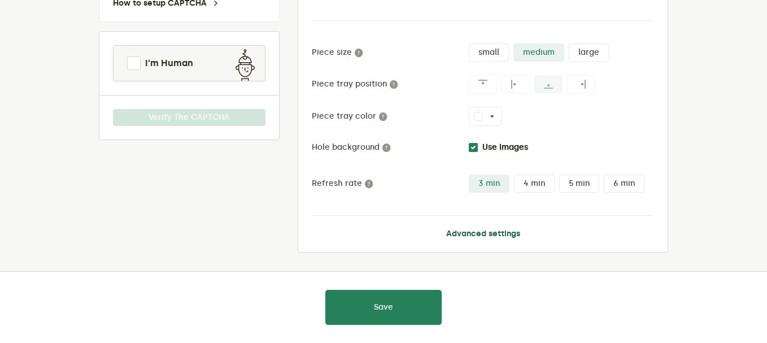
click at [520, 233] on button "Advanced settings" at bounding box center [483, 233] width 74 height 9
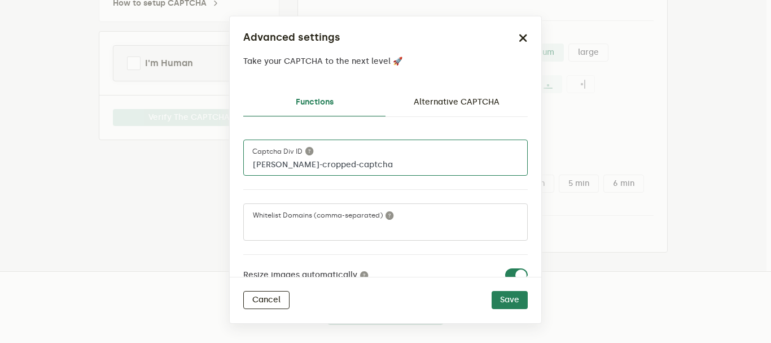
click at [449, 168] on input "lemin-cropped-captcha" at bounding box center [385, 157] width 285 height 36
drag, startPoint x: 430, startPoint y: 165, endPoint x: 205, endPoint y: 164, distance: 225.3
click at [205, 164] on ngb-modal-window "Advanced settings Take your CAPTCHA to the next level 🚀 Functions Alternative C…" at bounding box center [385, 171] width 771 height 343
type input "CHECKOUTHELP"
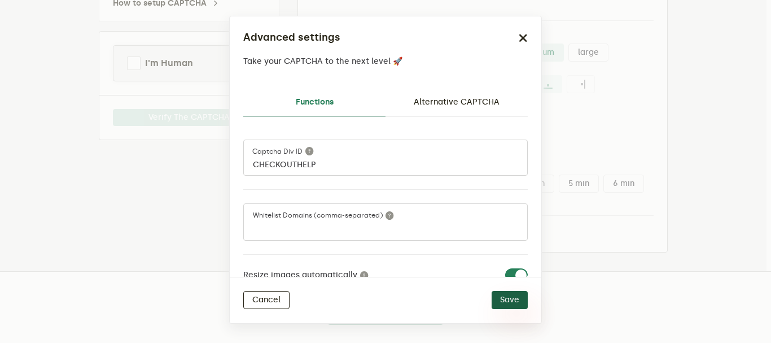
click at [513, 295] on button "Save" at bounding box center [510, 300] width 36 height 18
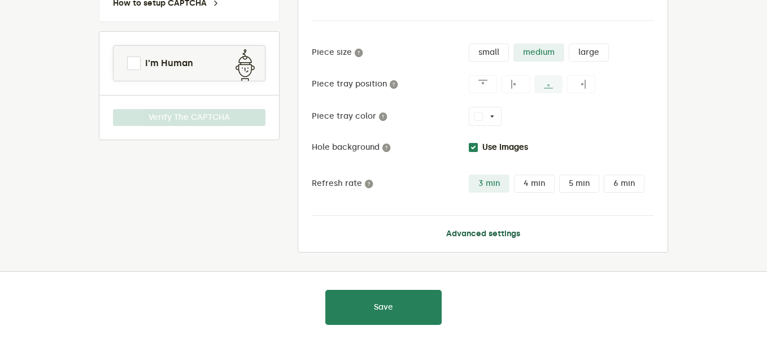
click at [457, 232] on button "Advanced settings" at bounding box center [483, 233] width 74 height 9
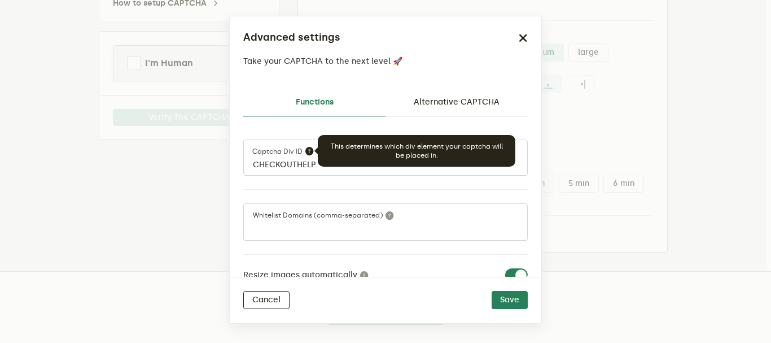
click at [307, 152] on icon at bounding box center [309, 150] width 9 height 9
click at [307, 152] on input "CHECKOUTHELP" at bounding box center [385, 157] width 285 height 36
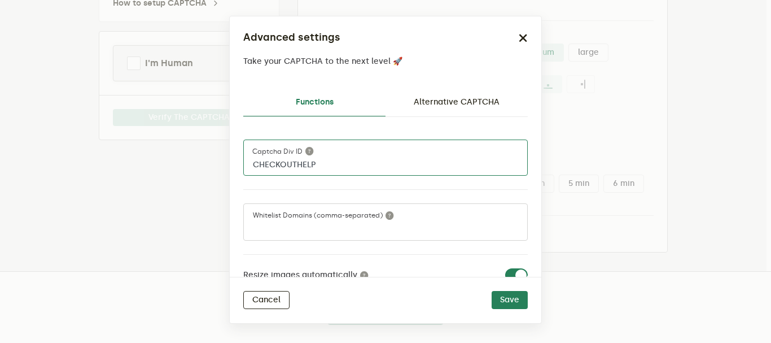
drag, startPoint x: 346, startPoint y: 167, endPoint x: 265, endPoint y: 161, distance: 81.0
click at [265, 161] on input "CHECKOUTHELP" at bounding box center [385, 157] width 285 height 36
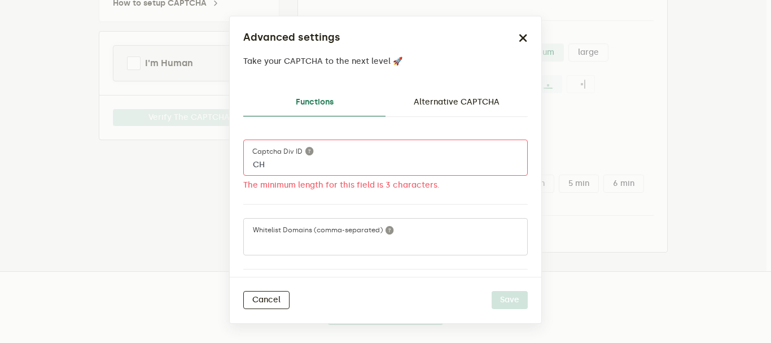
type input "C"
paste input "0ef69c9a-f99e-4bf8-9ab9-14ff80cec66f"
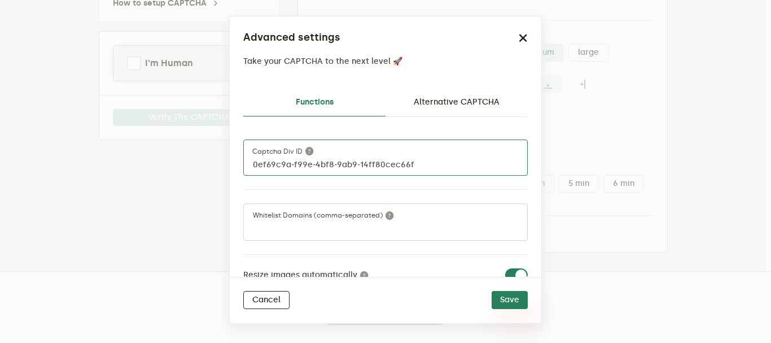
type input "0ef69c9a-f99e-4bf8-9ab9-14ff80cec66f"
click at [519, 301] on button "Save" at bounding box center [510, 300] width 36 height 18
